Goal: Information Seeking & Learning: Learn about a topic

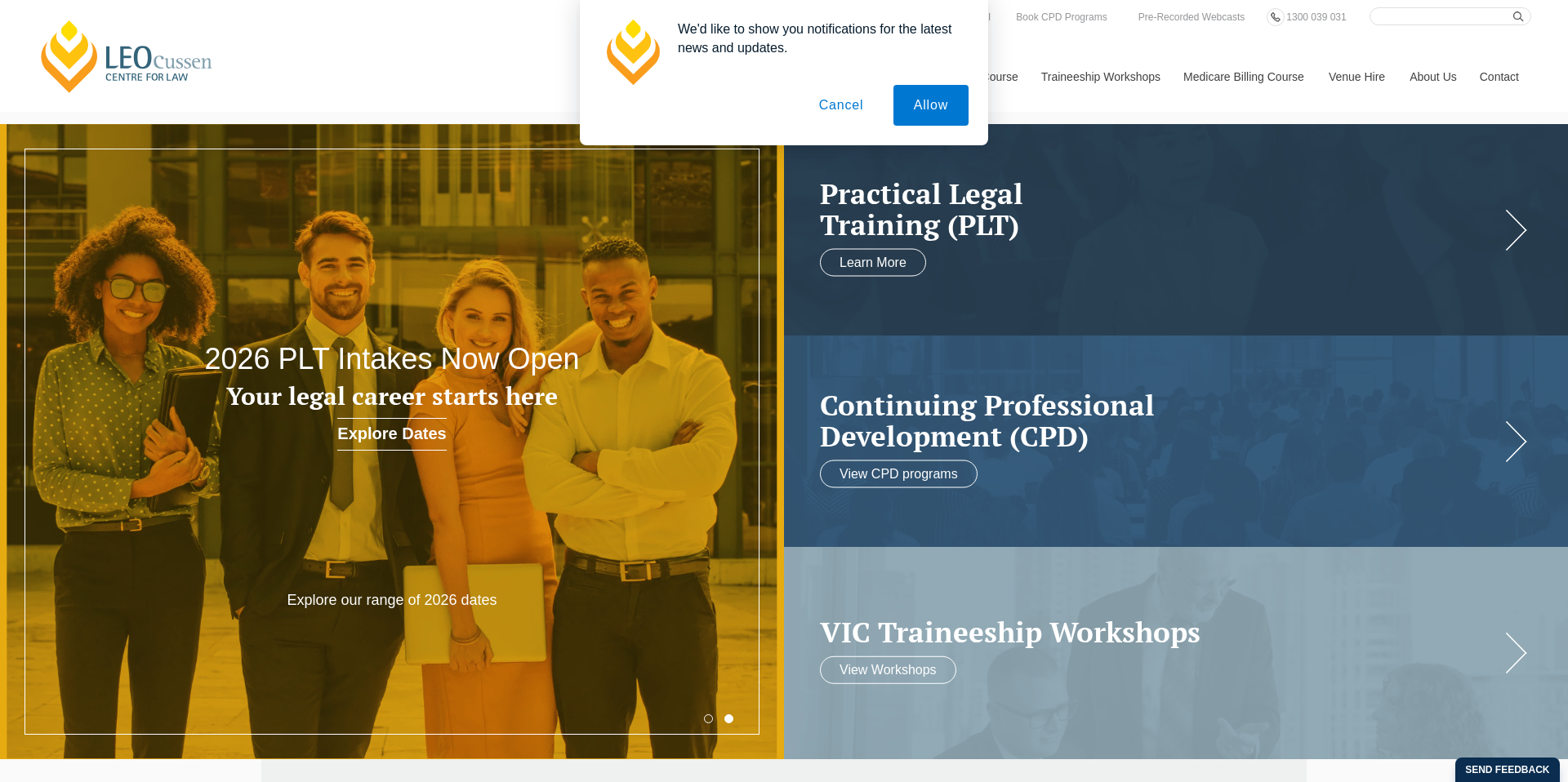
click at [835, 106] on button "Cancel" at bounding box center [842, 106] width 86 height 41
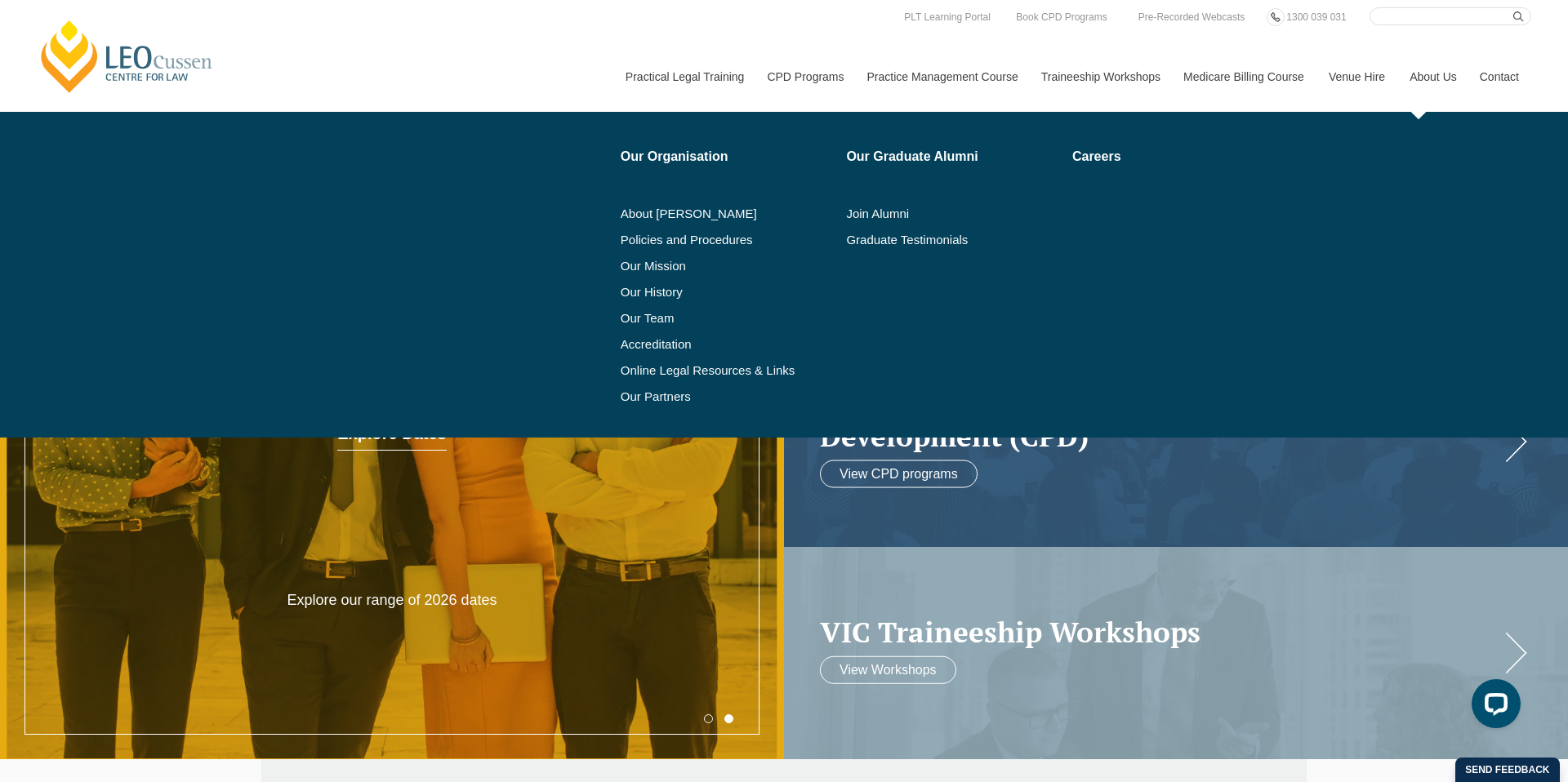
click at [1430, 74] on link "About Us" at bounding box center [1431, 77] width 70 height 70
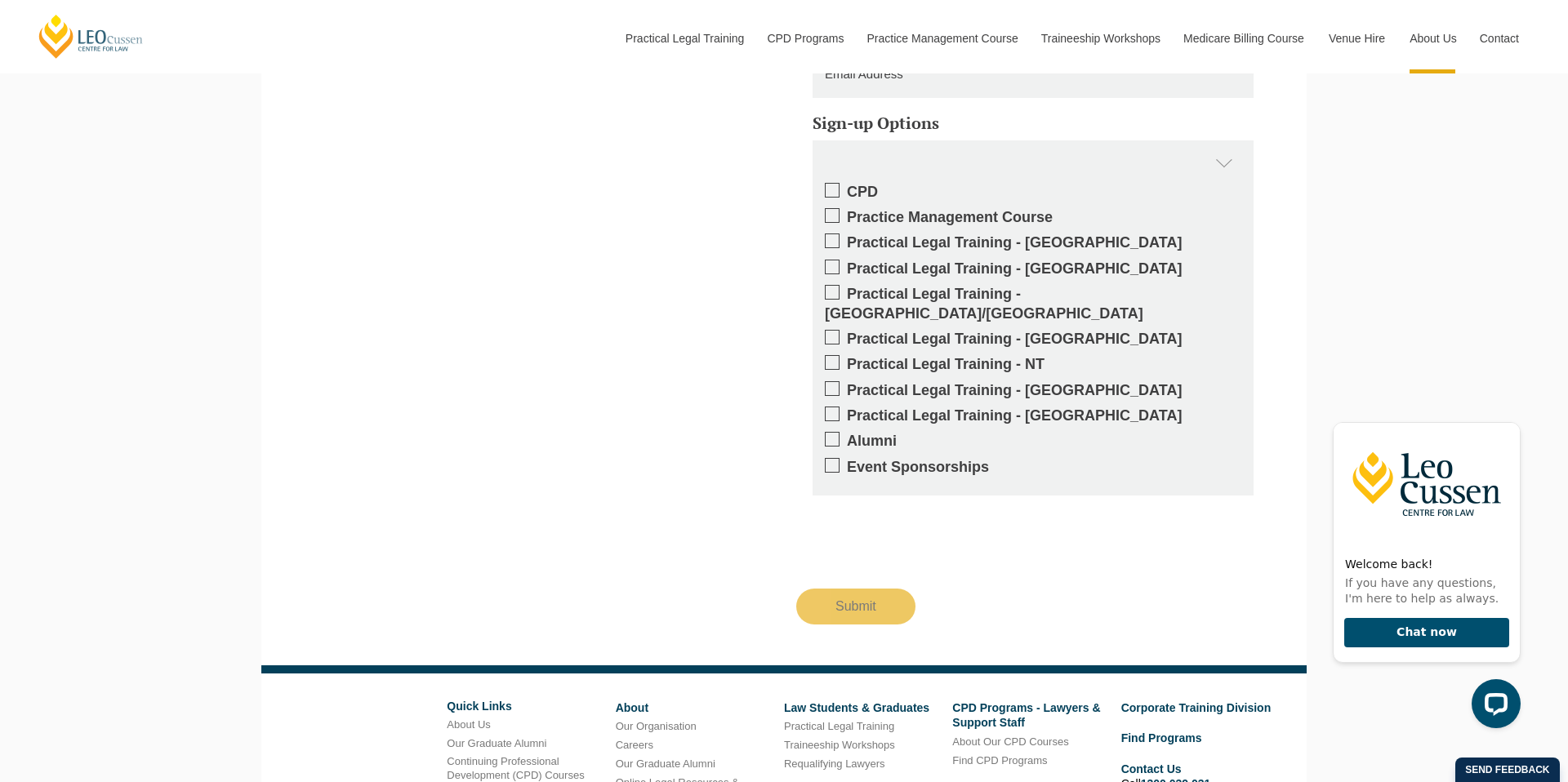
scroll to position [2349, 0]
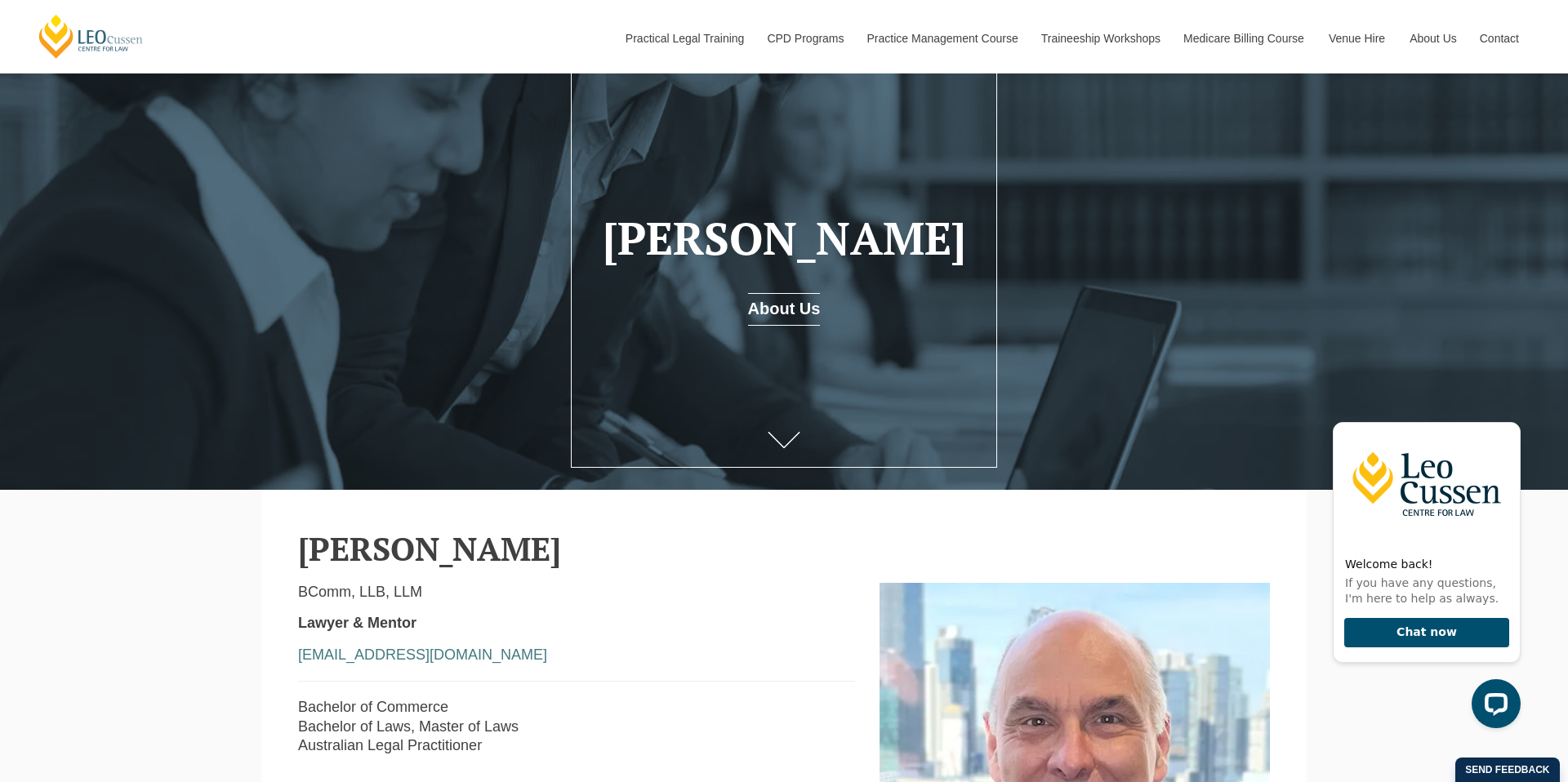
scroll to position [7, 0]
